Goal: Transaction & Acquisition: Purchase product/service

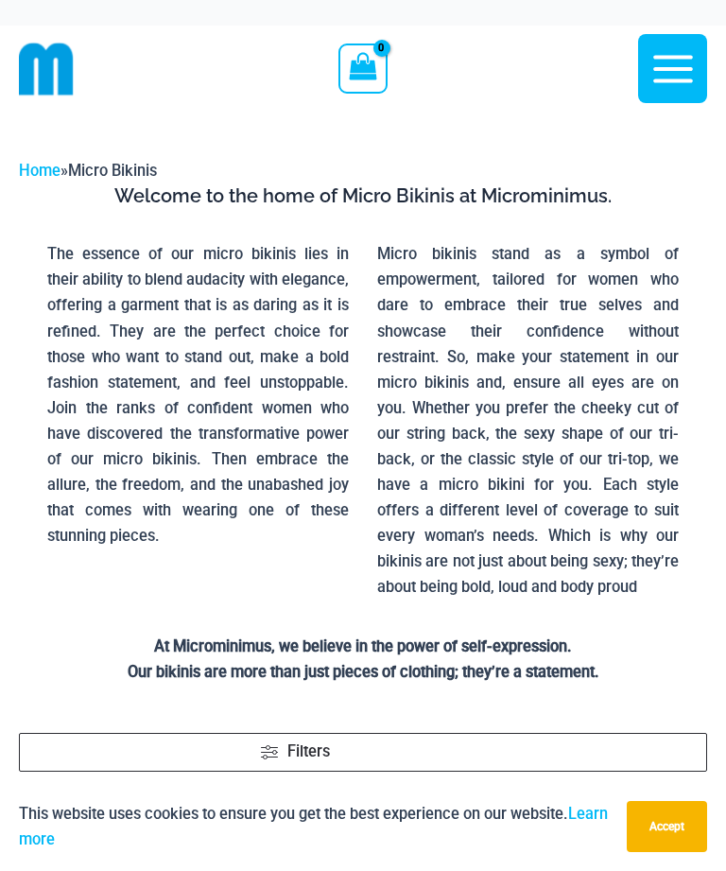
click at [676, 64] on icon "button" at bounding box center [673, 68] width 47 height 47
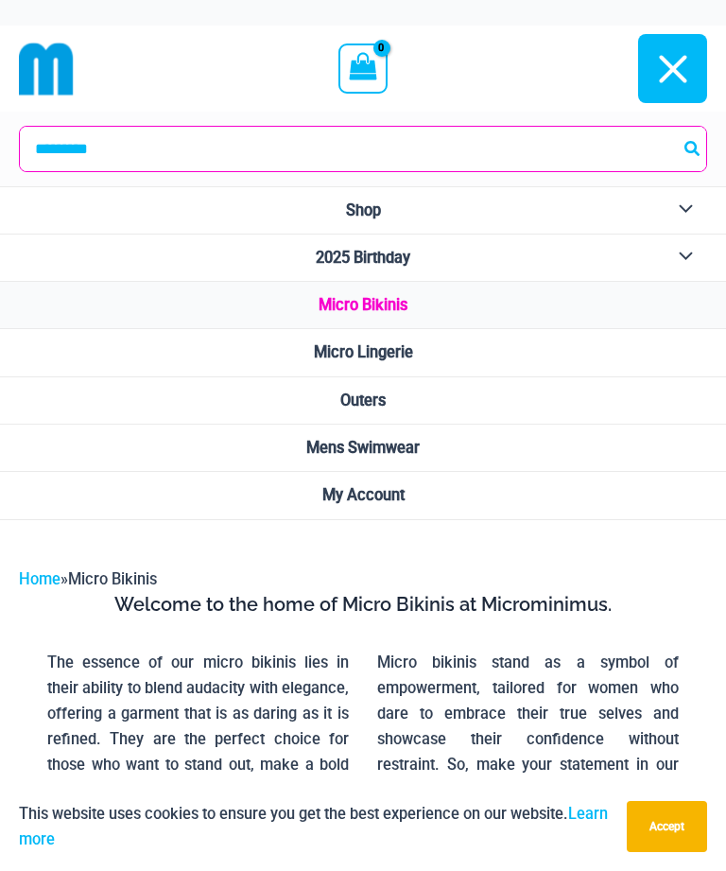
click at [688, 198] on button "Menu Toggle" at bounding box center [681, 210] width 52 height 46
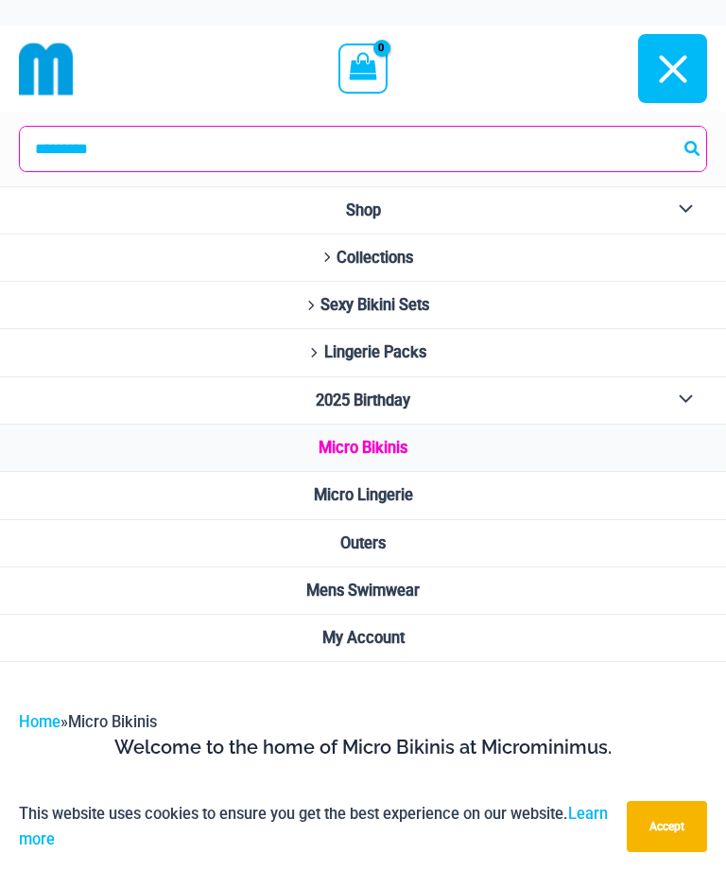
click at [399, 257] on span "Collections" at bounding box center [375, 258] width 77 height 18
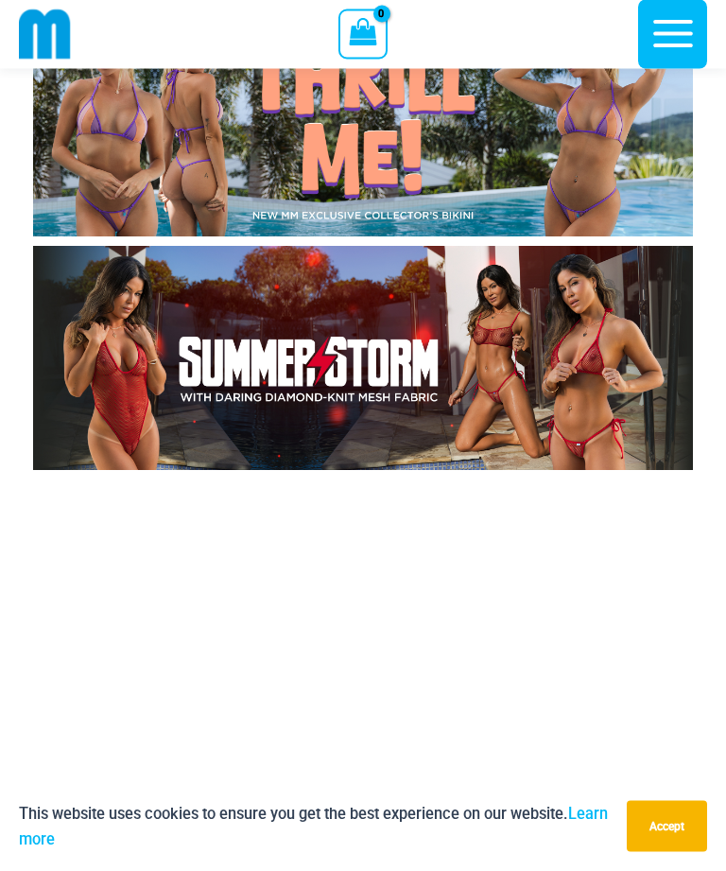
scroll to position [804, 0]
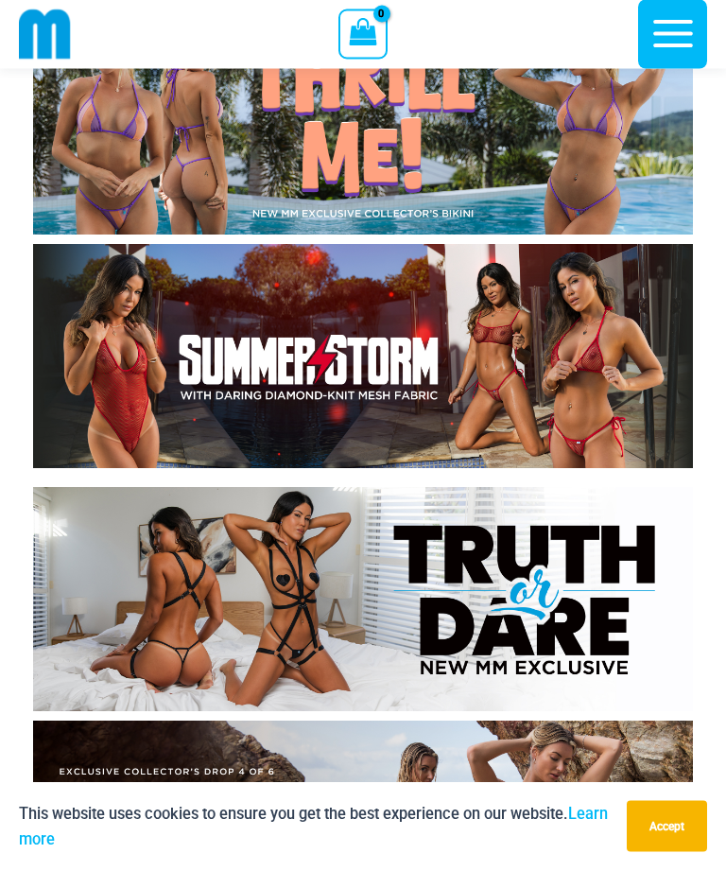
click at [596, 368] on img at bounding box center [363, 357] width 660 height 224
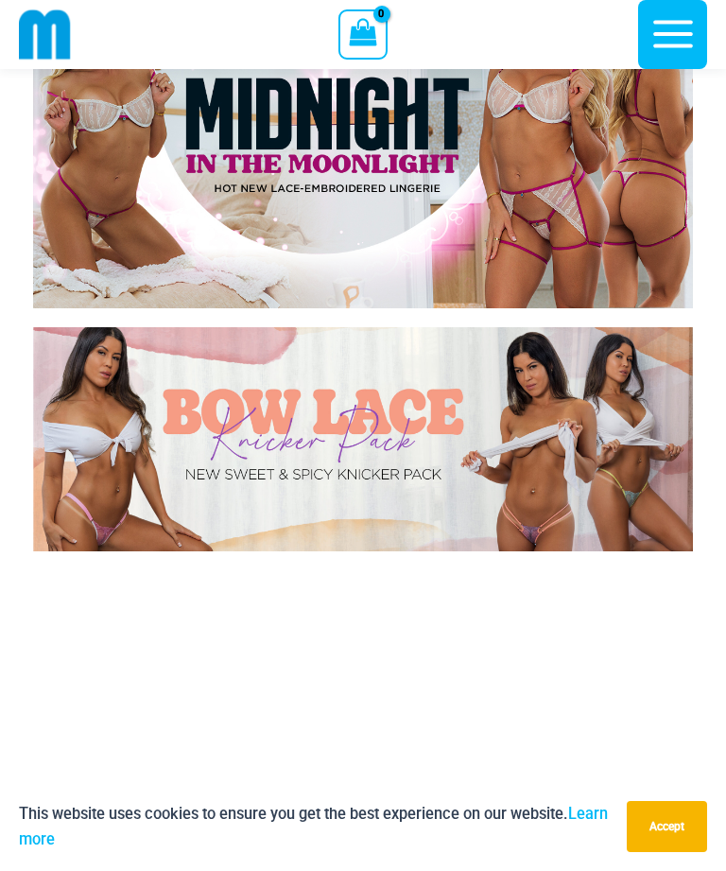
scroll to position [8637, 0]
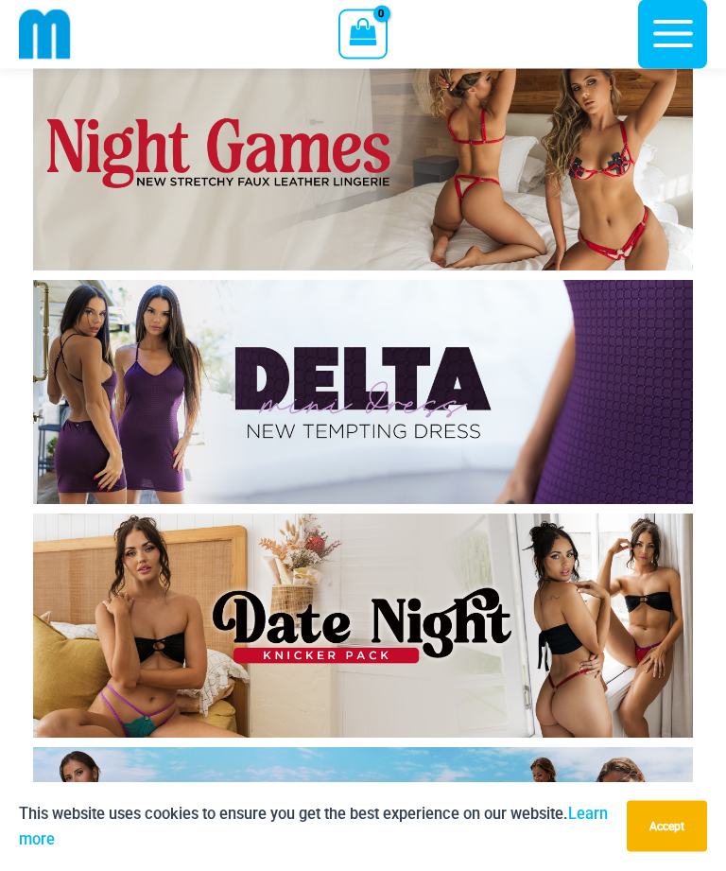
click at [666, 41] on icon "button" at bounding box center [673, 33] width 47 height 47
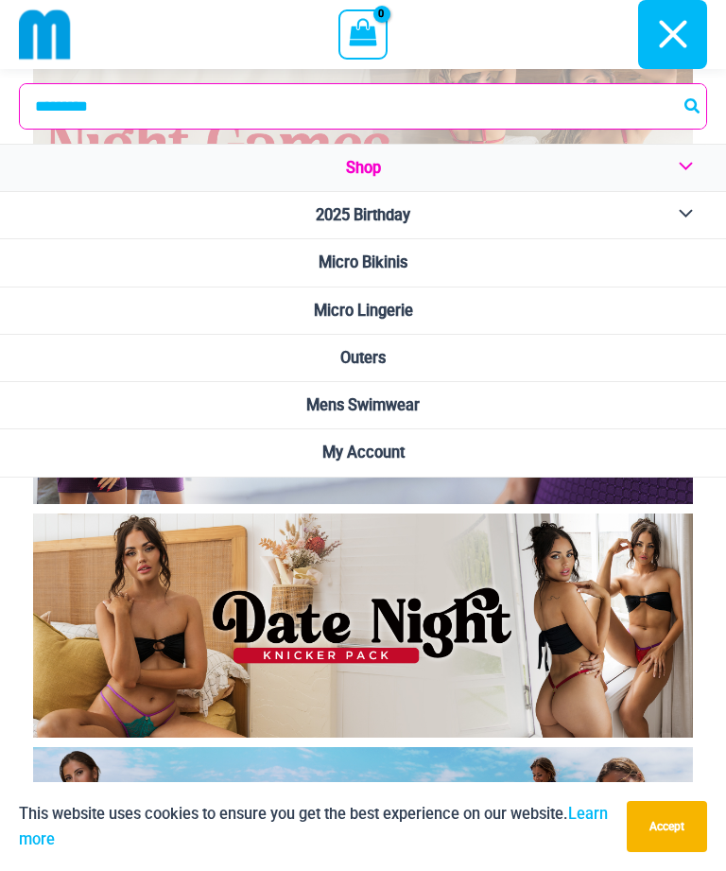
click at [687, 160] on button "Menu Toggle" at bounding box center [681, 168] width 52 height 46
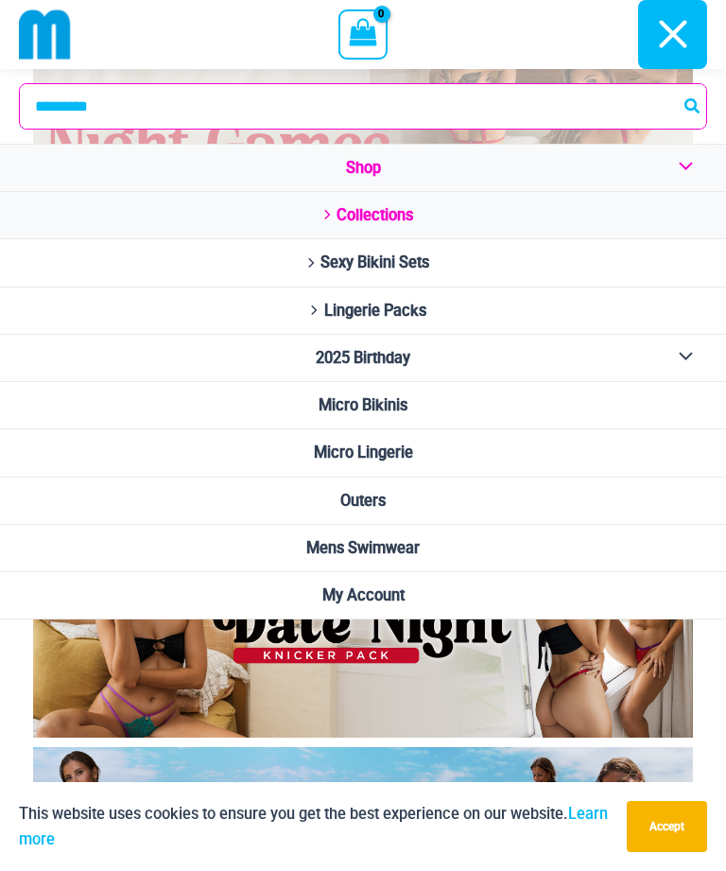
click at [321, 211] on icon "Site Navigation" at bounding box center [327, 215] width 13 height 10
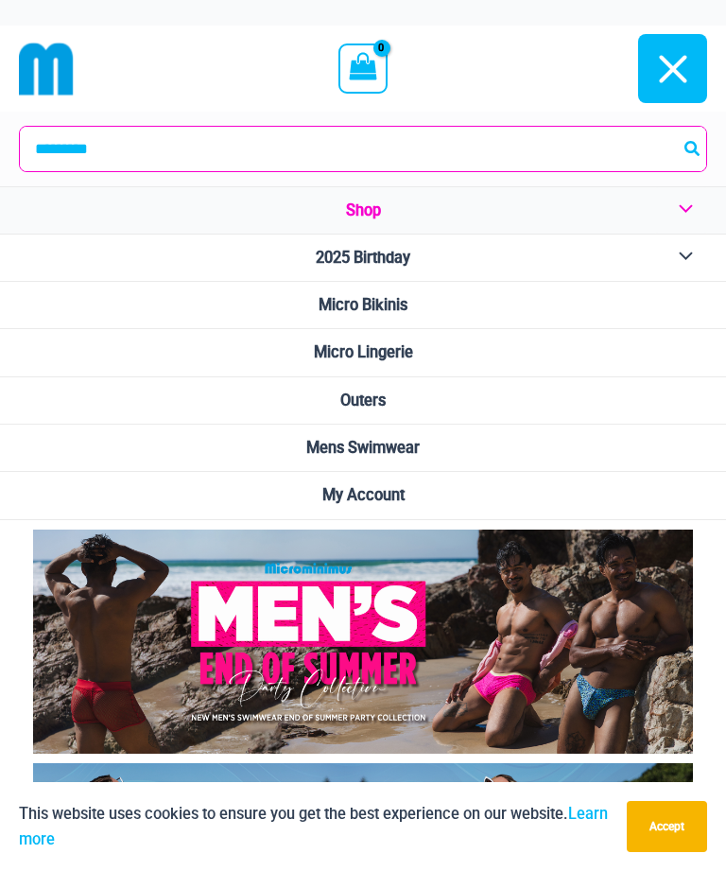
click at [682, 201] on button "Menu Toggle" at bounding box center [681, 210] width 52 height 46
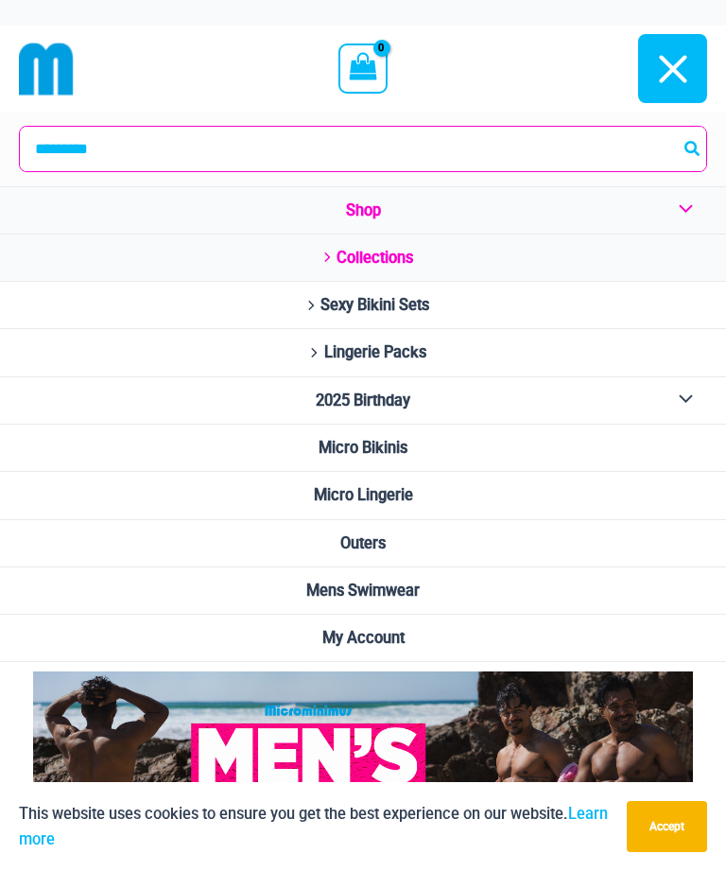
click at [412, 305] on span "Sexy Bikini Sets" at bounding box center [375, 305] width 109 height 18
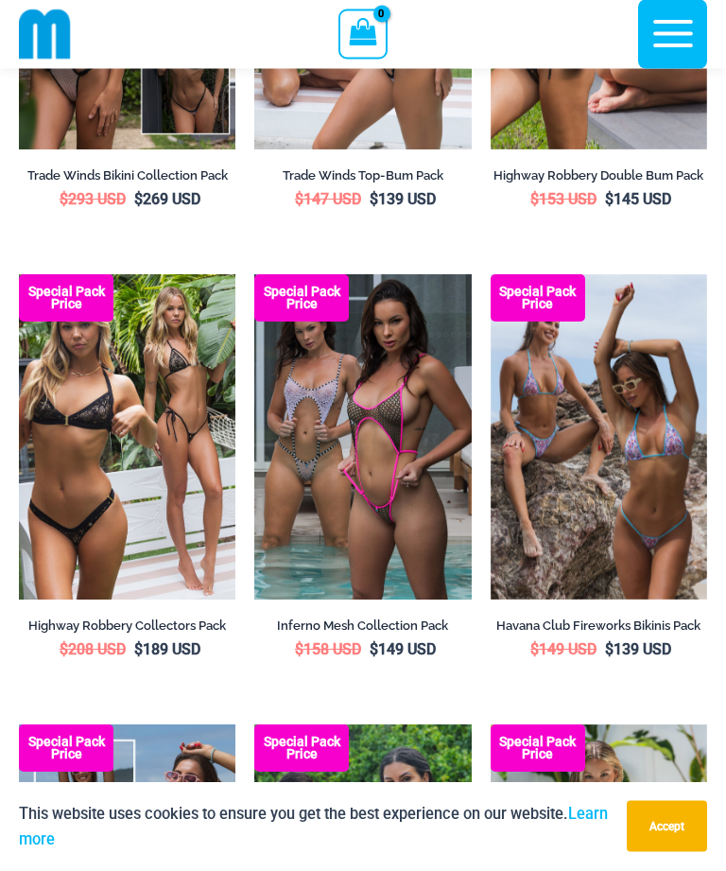
scroll to position [2720, 0]
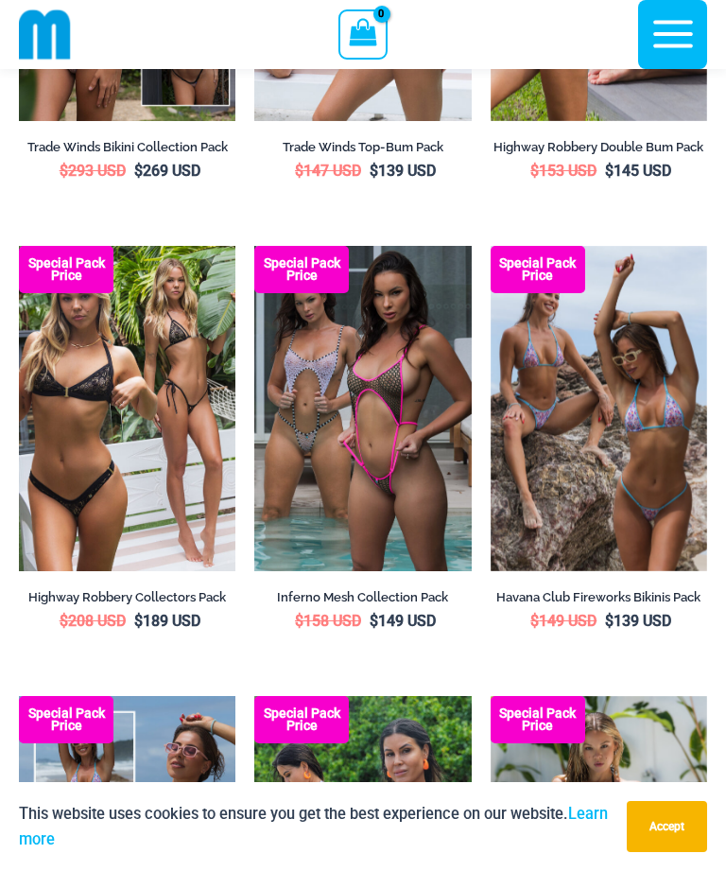
click at [491, 246] on img at bounding box center [491, 246] width 0 height 0
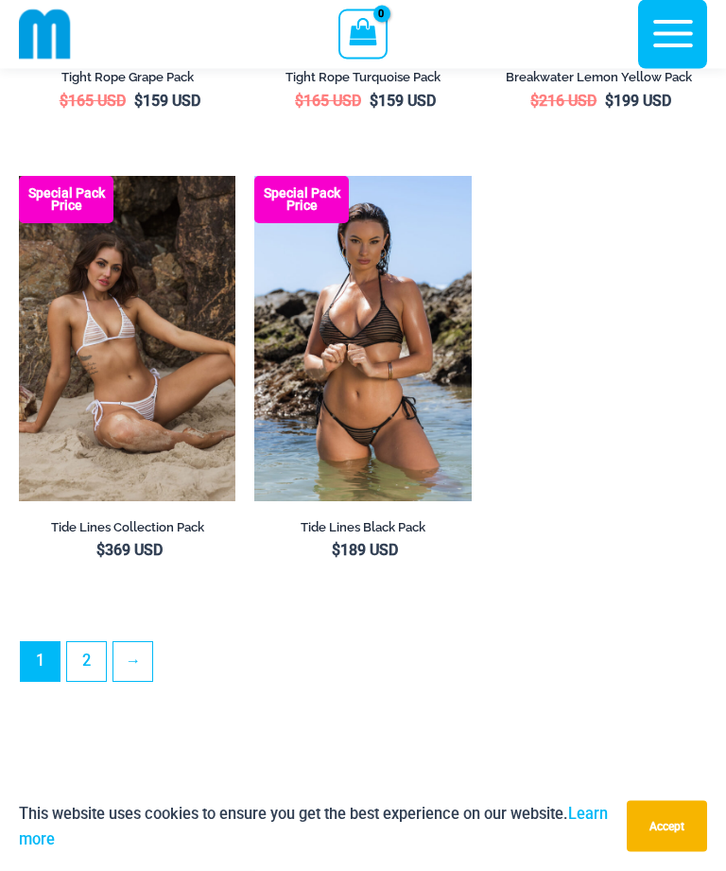
scroll to position [4601, 0]
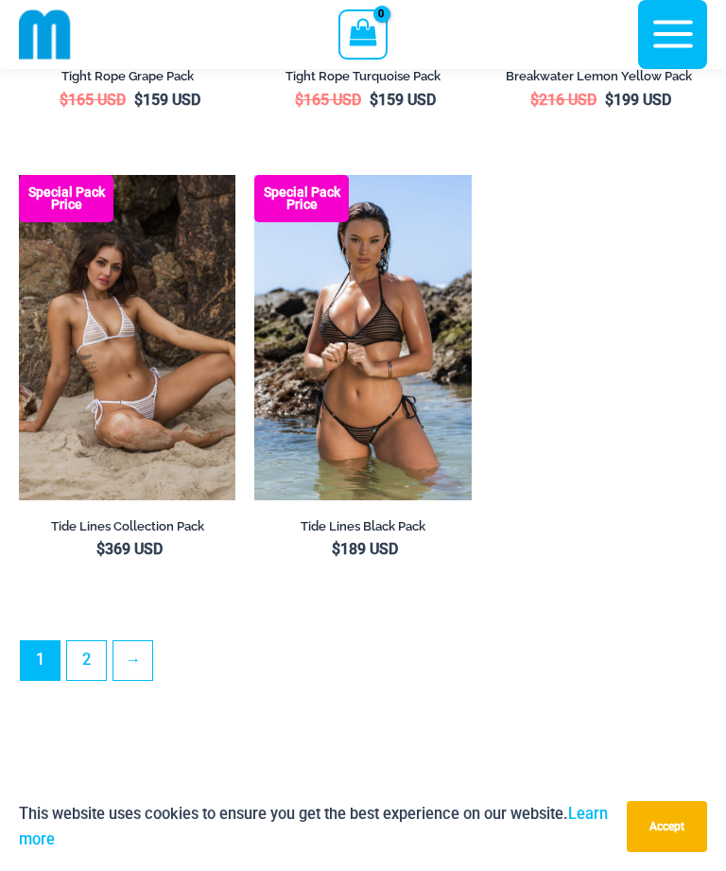
click at [72, 652] on link "2" at bounding box center [86, 660] width 39 height 39
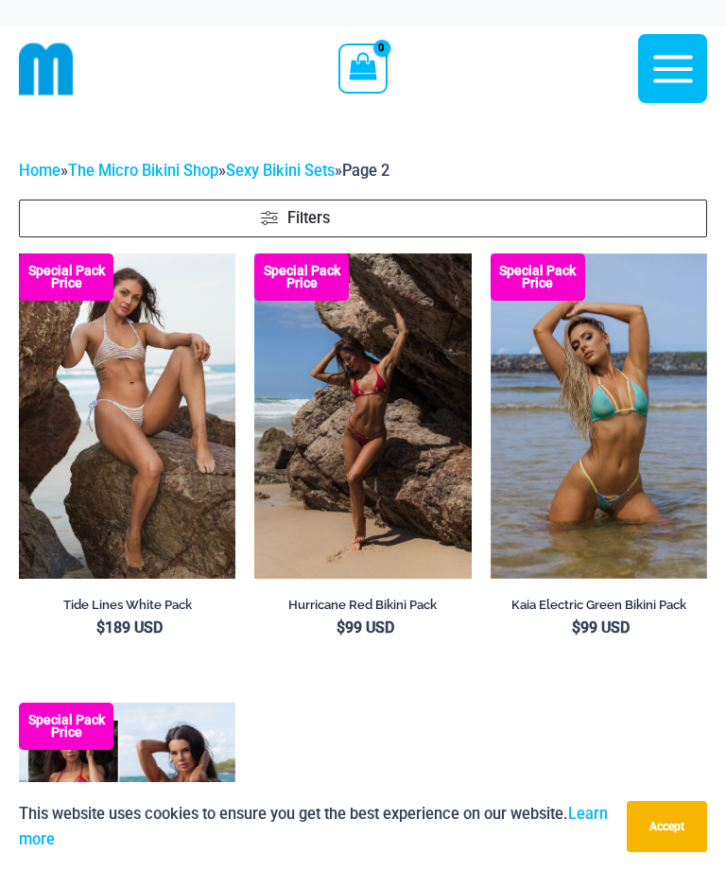
click at [665, 54] on icon "button" at bounding box center [673, 68] width 47 height 47
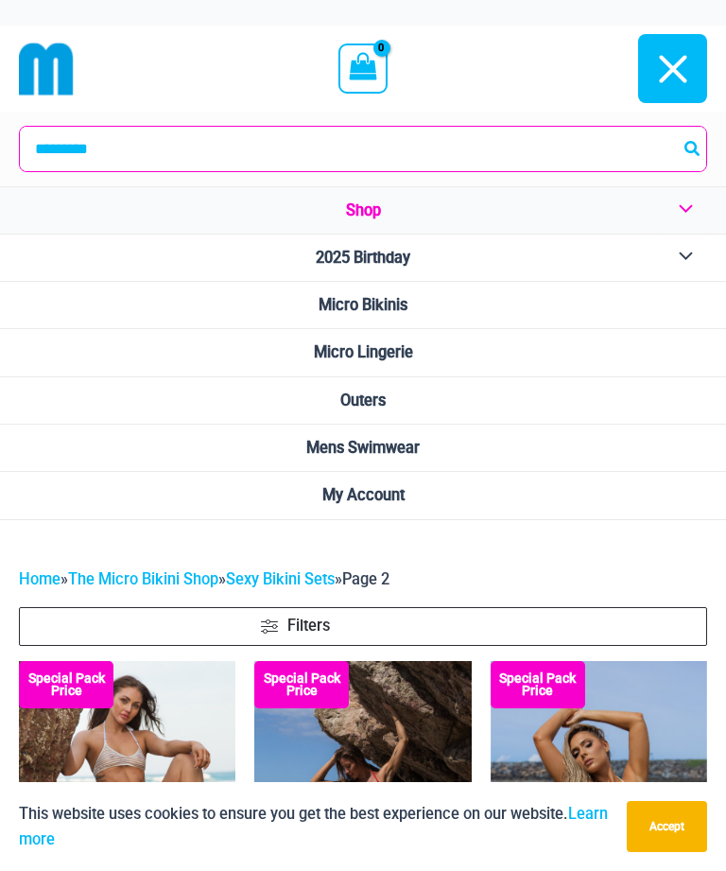
click at [389, 308] on span "Micro Bikinis" at bounding box center [363, 305] width 89 height 18
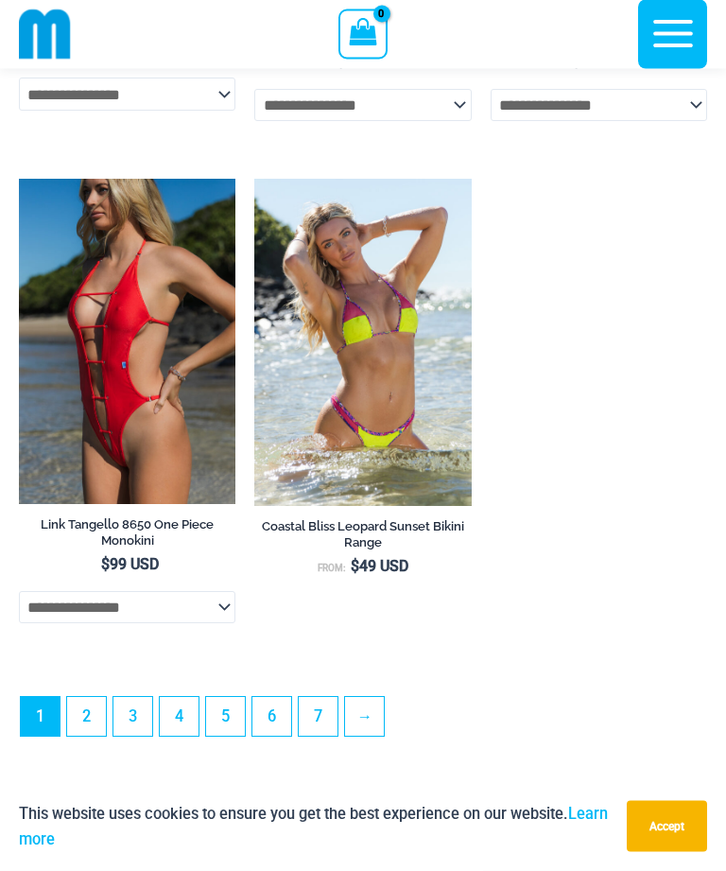
scroll to position [5519, 0]
click at [83, 721] on link "2" at bounding box center [86, 716] width 39 height 39
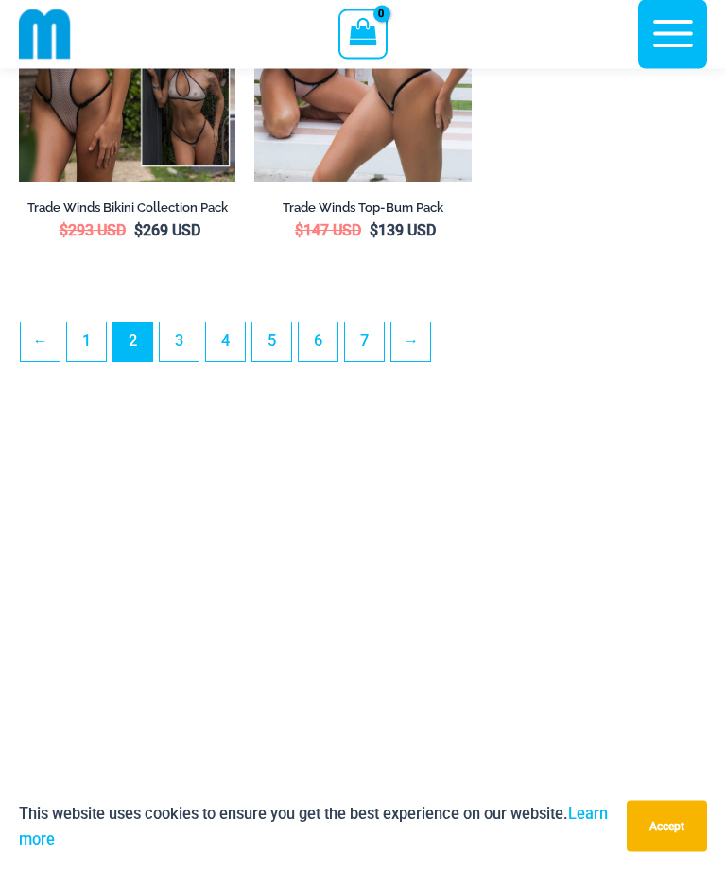
scroll to position [5349, 0]
click at [171, 348] on link "3" at bounding box center [179, 341] width 39 height 39
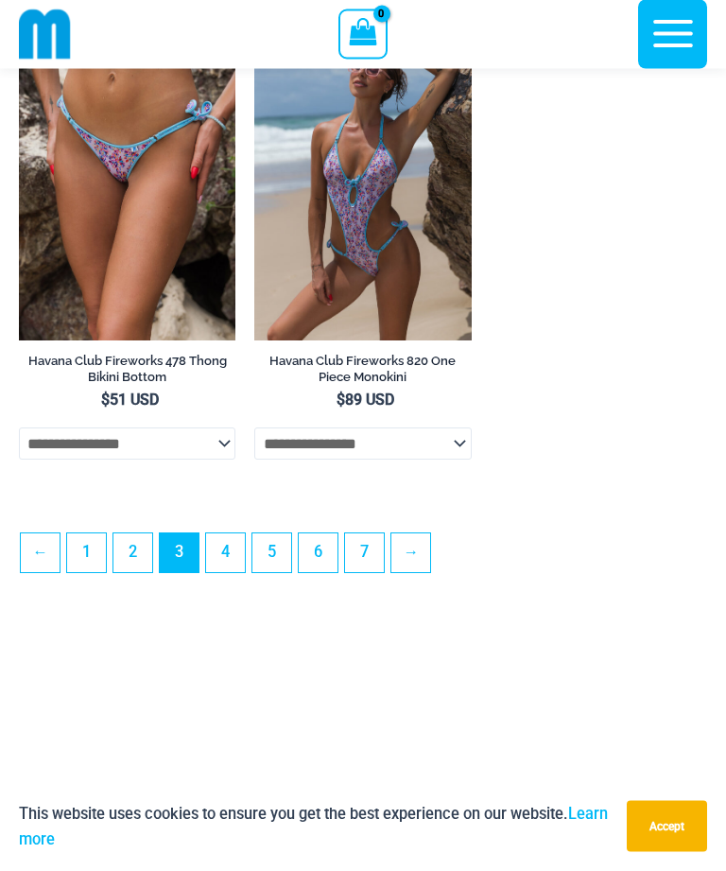
scroll to position [5201, 0]
click at [409, 572] on link "→" at bounding box center [410, 552] width 39 height 39
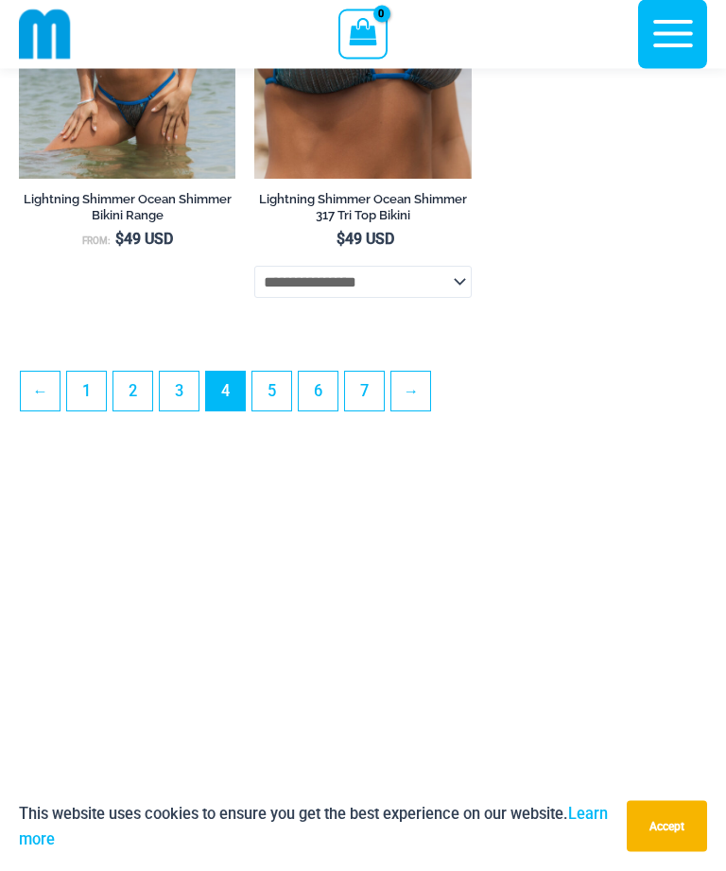
scroll to position [5373, 0]
click at [263, 410] on link "5" at bounding box center [271, 391] width 39 height 39
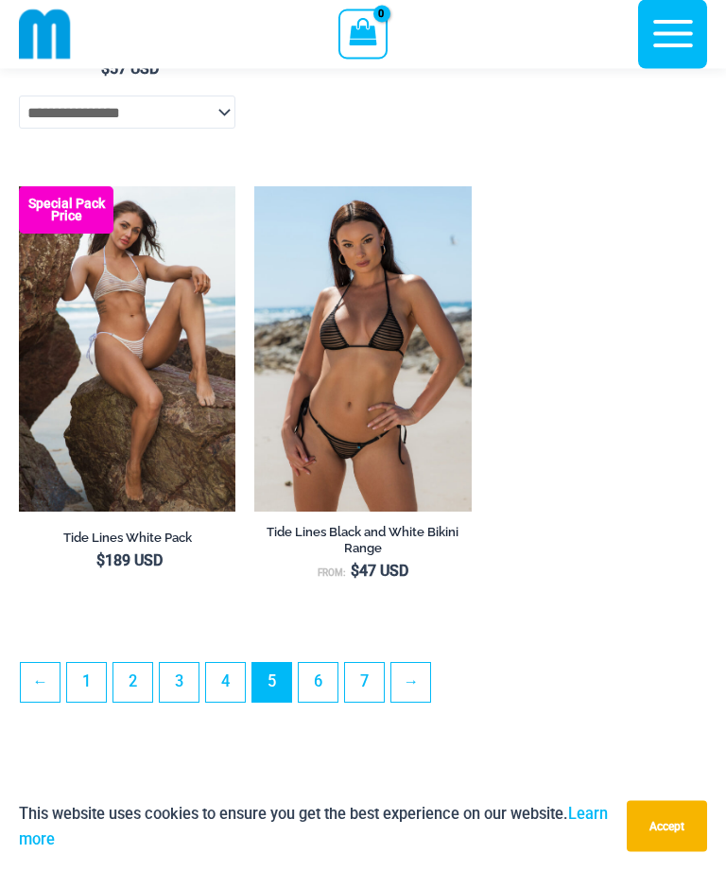
scroll to position [4988, 0]
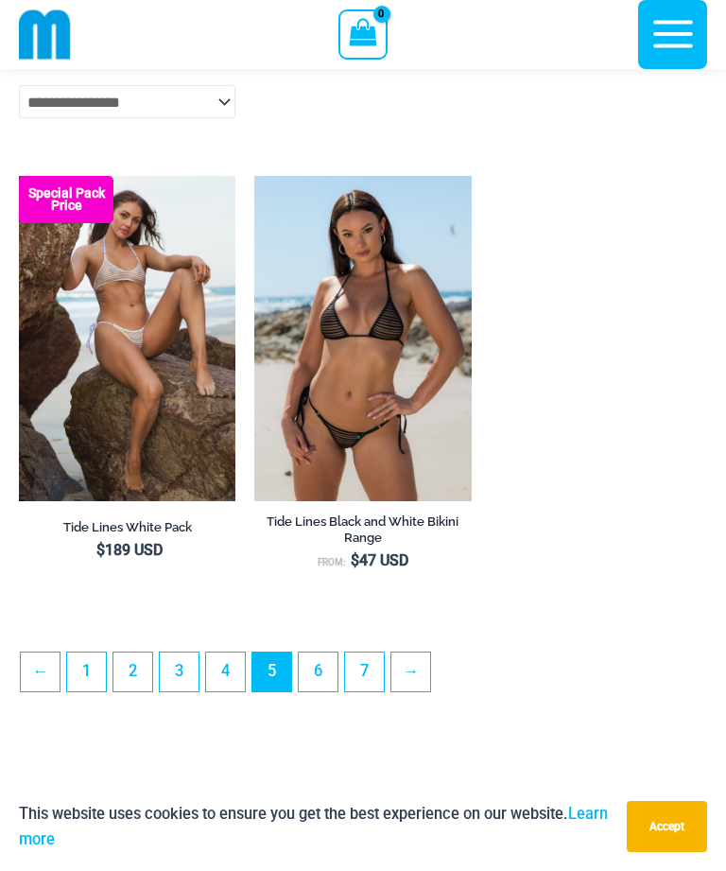
click at [307, 690] on link "6" at bounding box center [318, 671] width 39 height 39
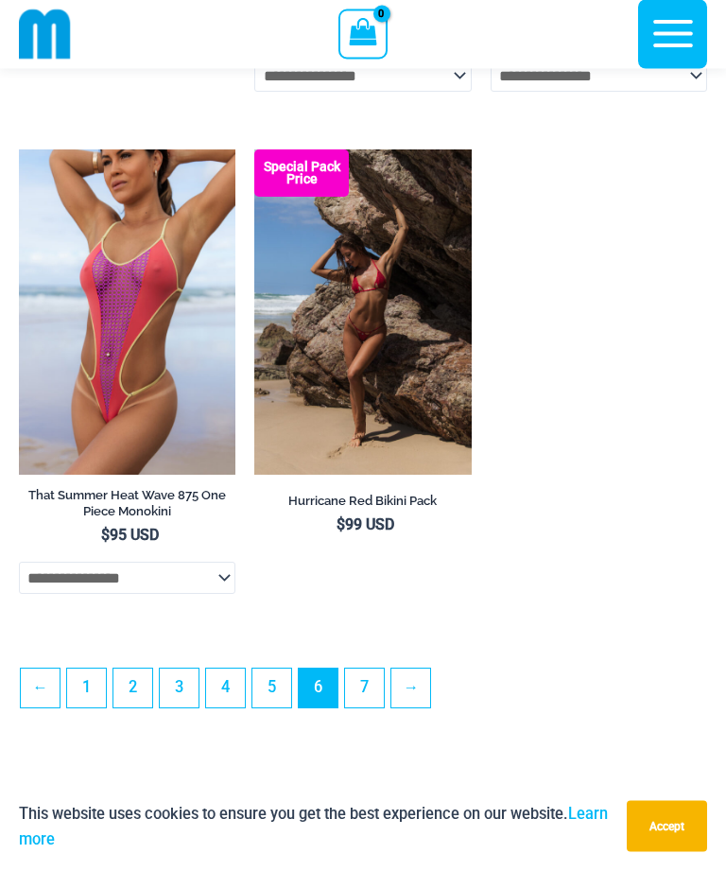
scroll to position [5108, 0]
click at [358, 705] on link "7" at bounding box center [364, 687] width 39 height 39
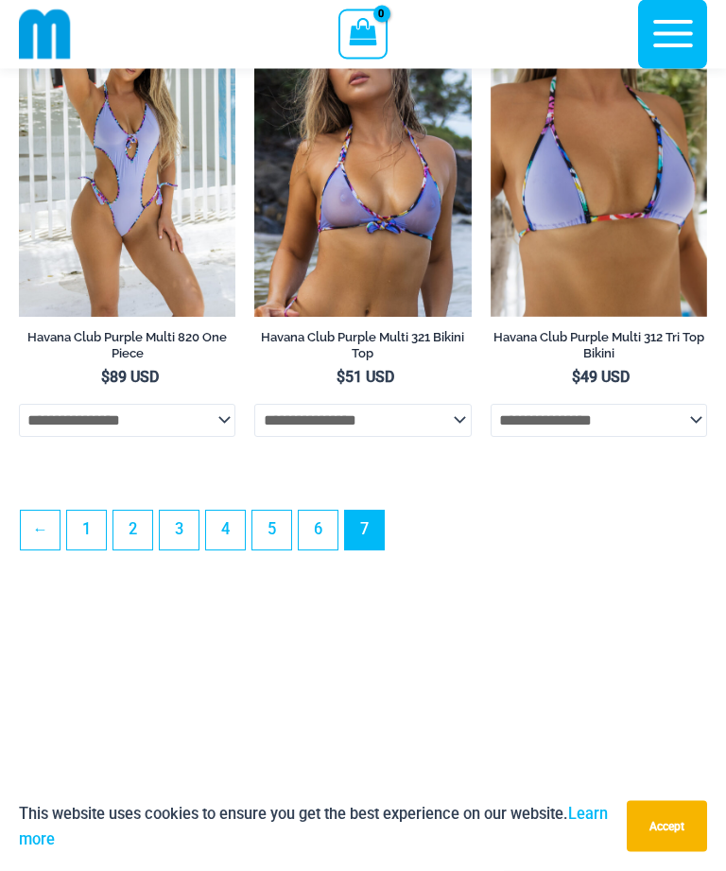
scroll to position [3707, 0]
click at [84, 549] on link "1" at bounding box center [86, 530] width 39 height 39
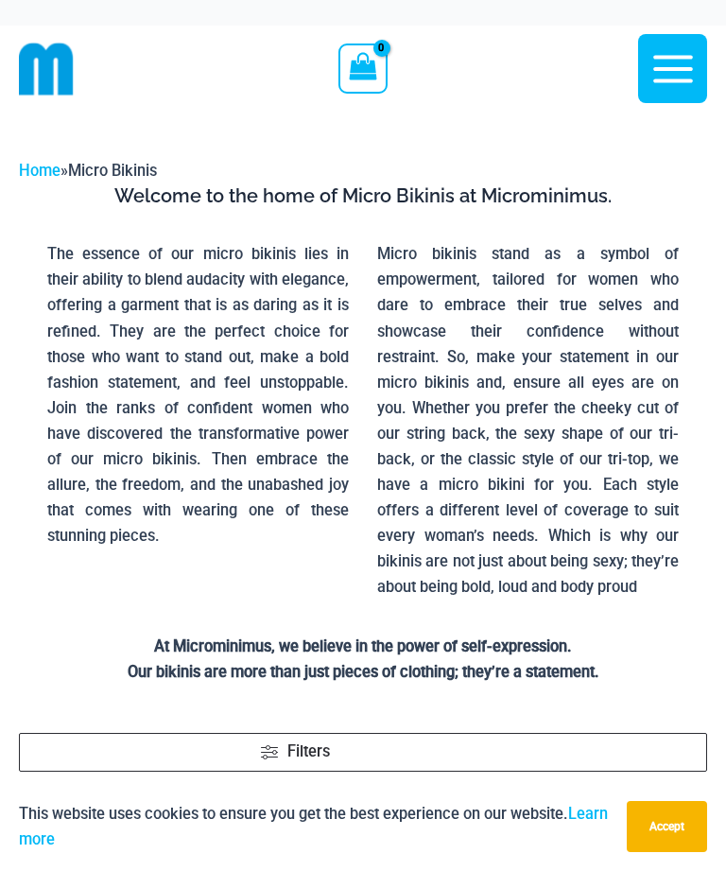
click at [662, 52] on icon "button" at bounding box center [673, 68] width 47 height 47
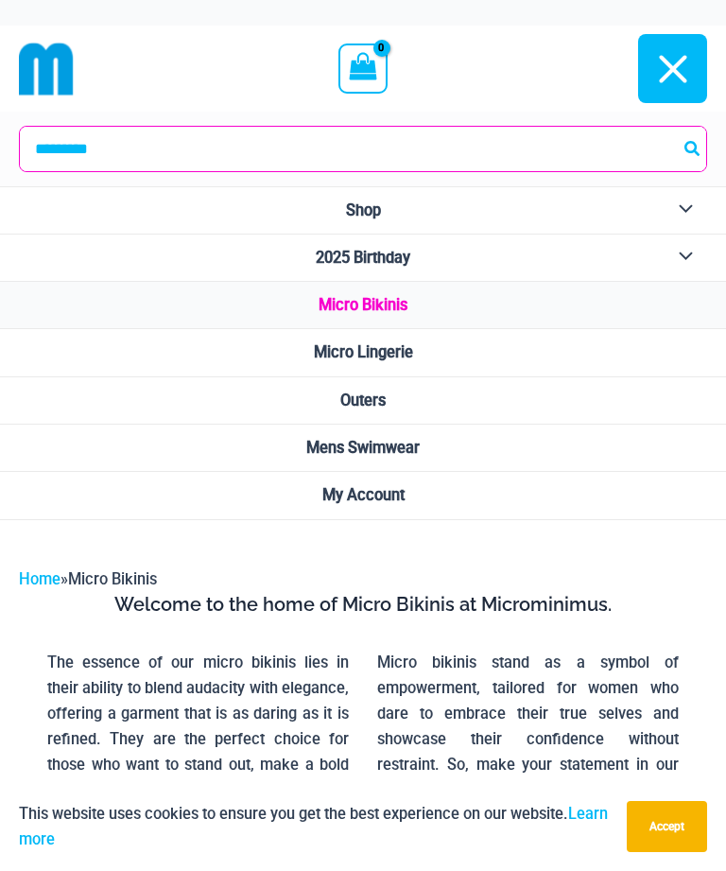
click at [684, 198] on button "Menu Toggle" at bounding box center [681, 210] width 52 height 46
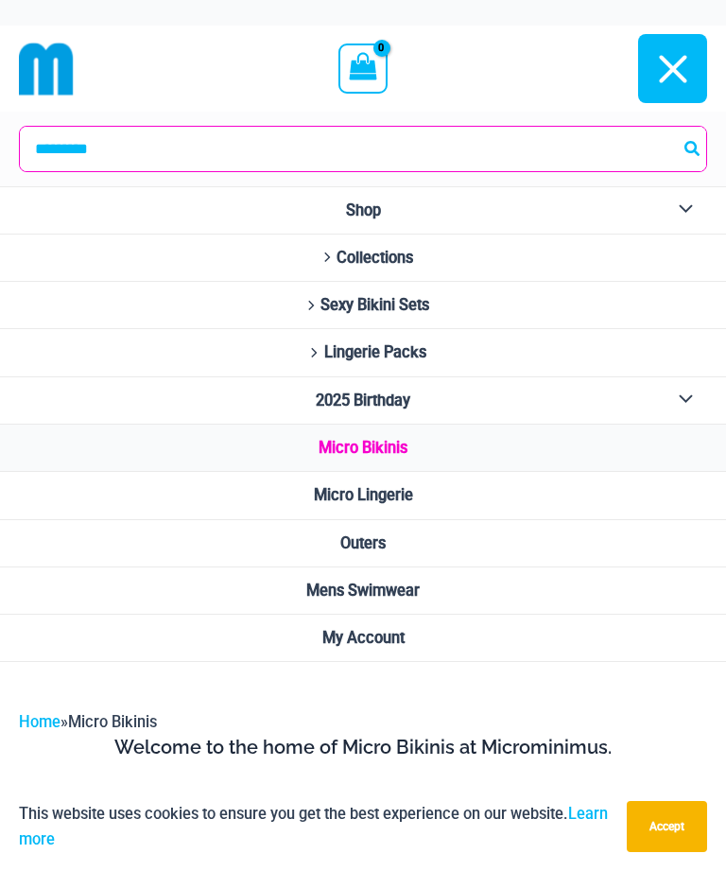
click at [396, 260] on span "Collections" at bounding box center [375, 258] width 77 height 18
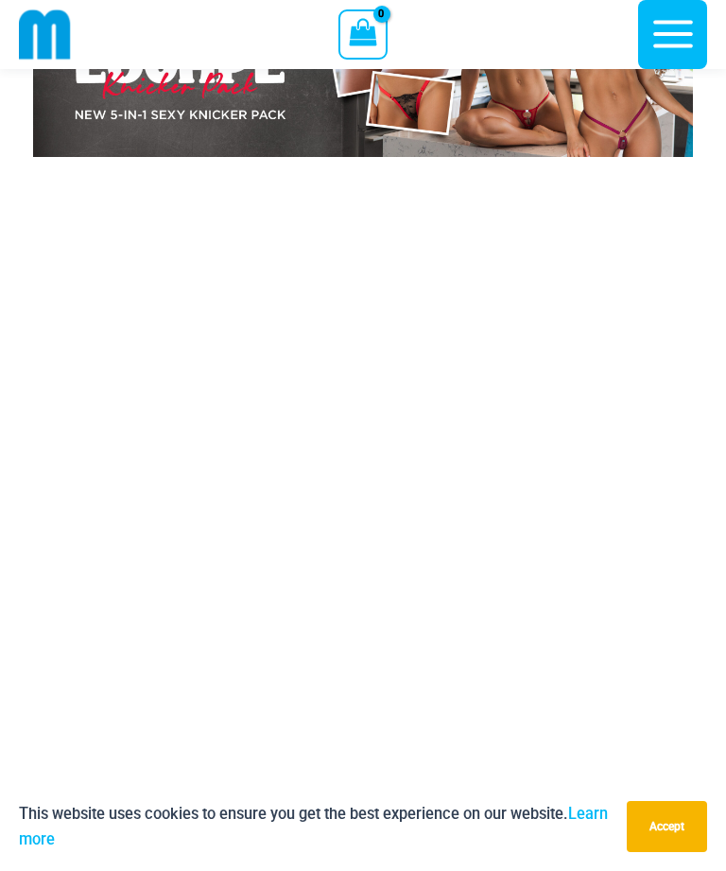
scroll to position [7763, 0]
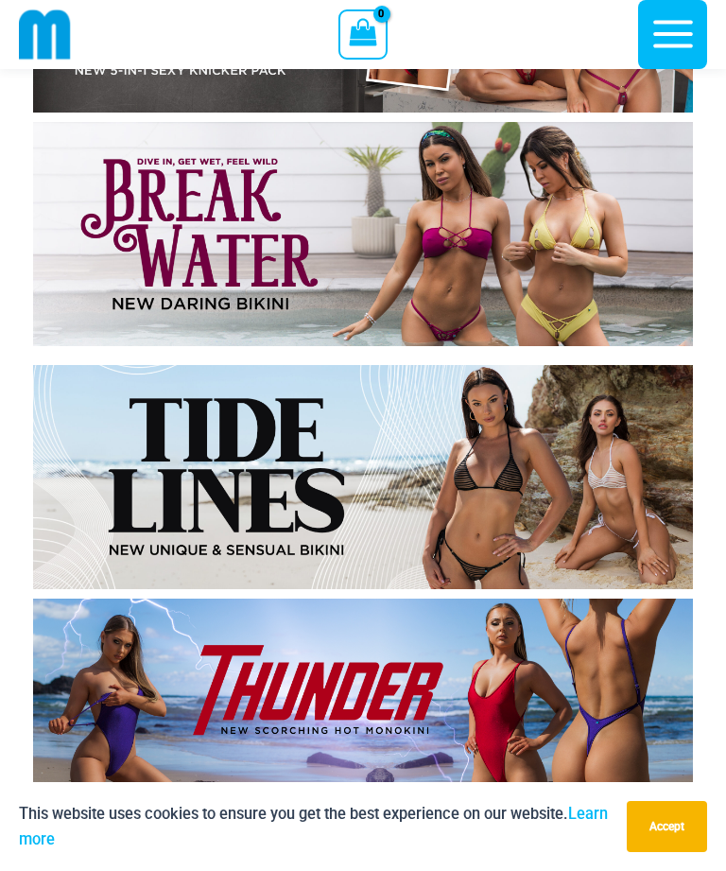
click at [506, 471] on img at bounding box center [363, 477] width 660 height 224
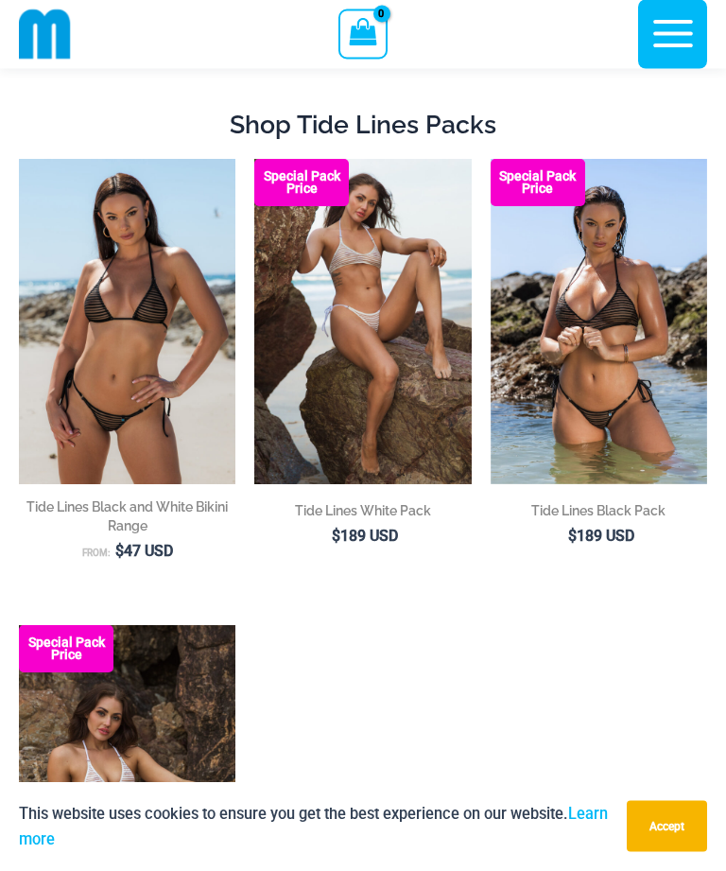
scroll to position [82, 0]
click at [19, 159] on img at bounding box center [19, 159] width 0 height 0
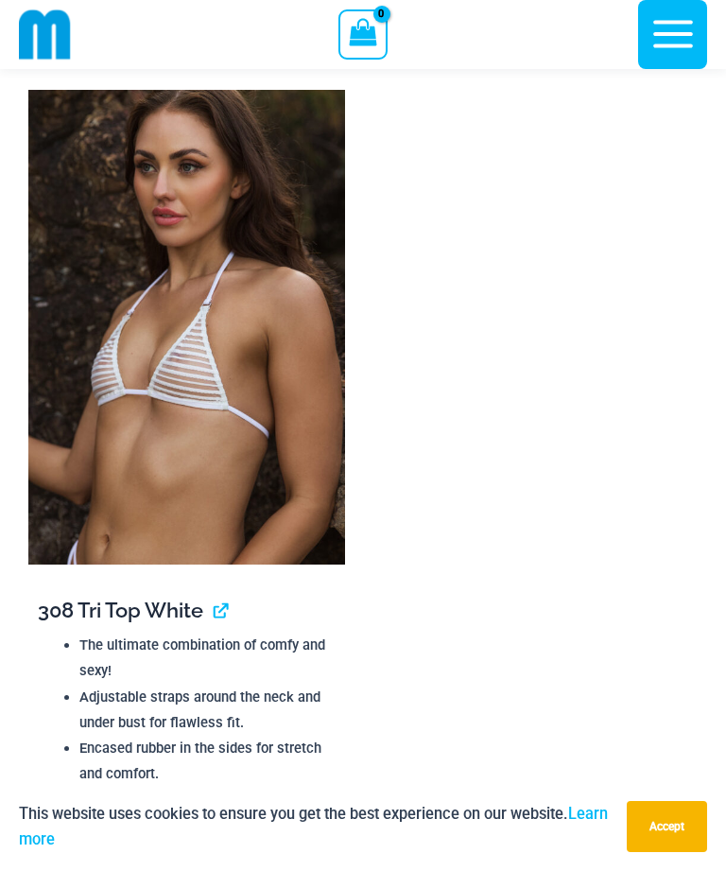
scroll to position [5596, 0]
